Goal: Book appointment/travel/reservation

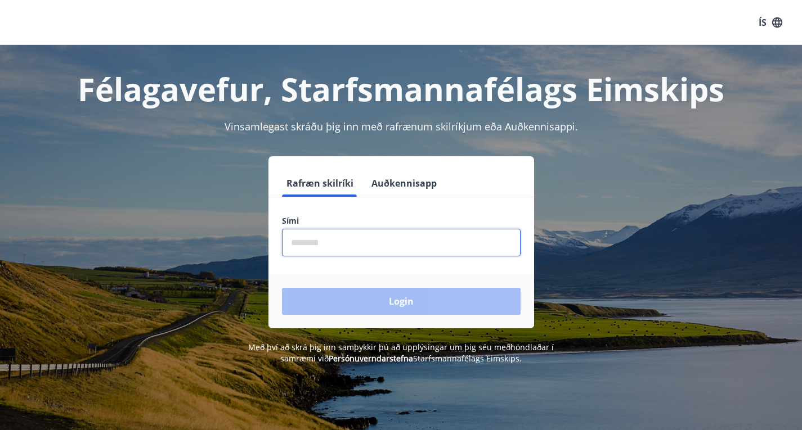
click at [323, 242] on input "phone" at bounding box center [401, 243] width 239 height 28
click at [349, 240] on input "phone" at bounding box center [401, 243] width 239 height 28
type input "********"
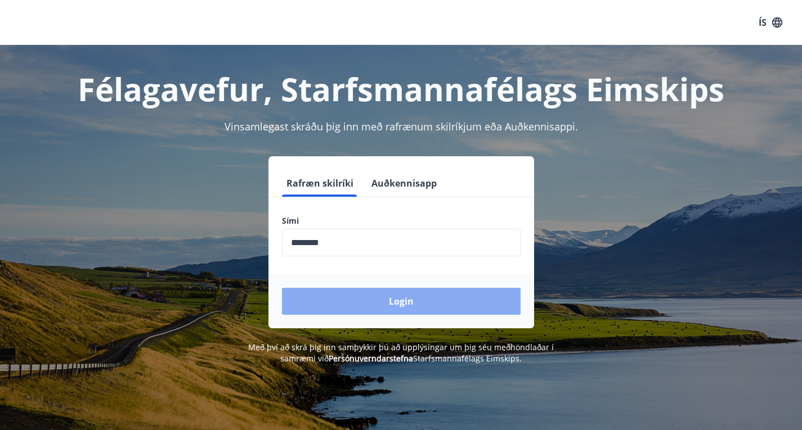
click at [356, 294] on button "Login" at bounding box center [401, 301] width 239 height 27
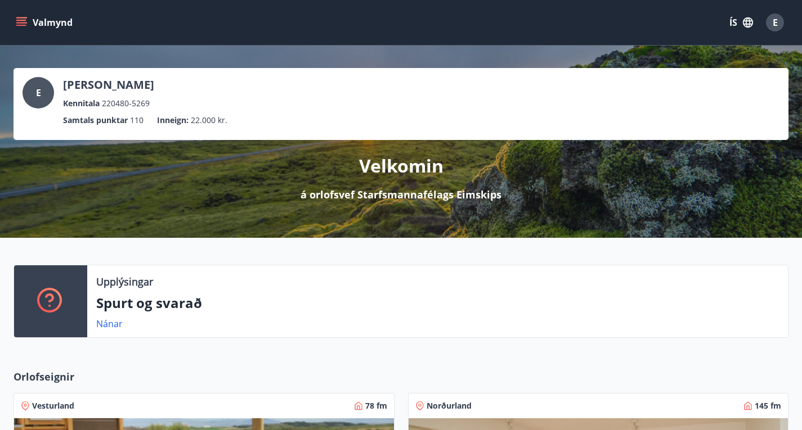
click at [20, 28] on icon "menu" at bounding box center [21, 22] width 11 height 11
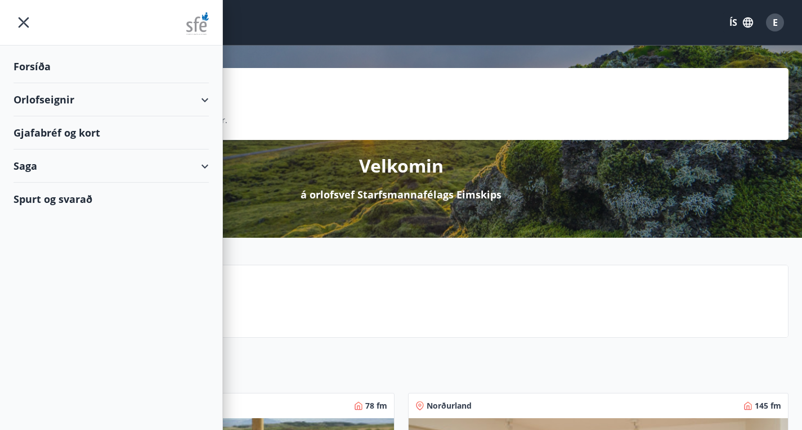
click at [93, 101] on div "Orlofseignir" at bounding box center [111, 99] width 195 height 33
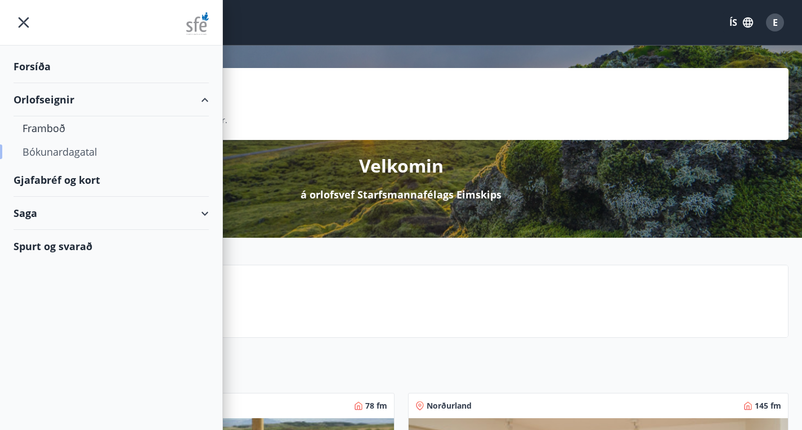
click at [83, 150] on div "Bókunardagatal" at bounding box center [111, 152] width 177 height 24
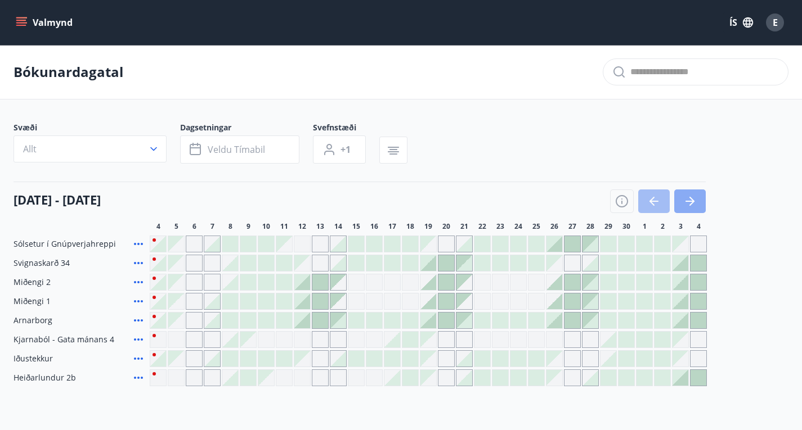
click at [683, 208] on icon "button" at bounding box center [690, 202] width 14 height 14
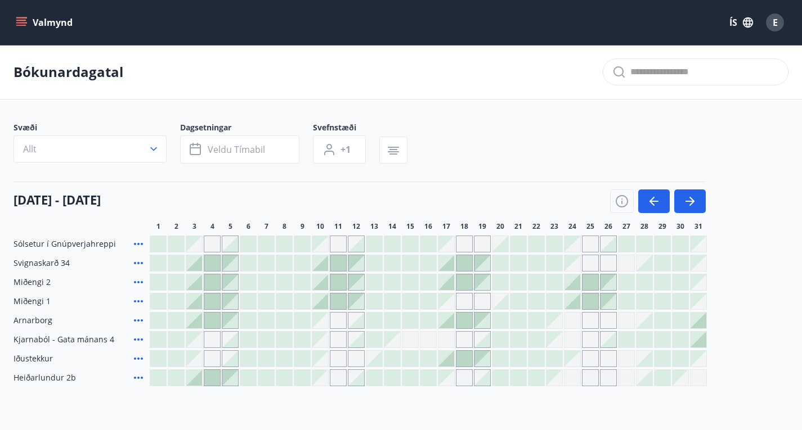
click at [448, 290] on div at bounding box center [446, 283] width 16 height 16
